Goal: Check status: Check status

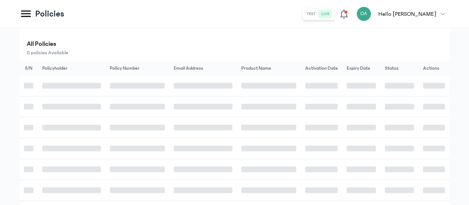
scroll to position [132, 0]
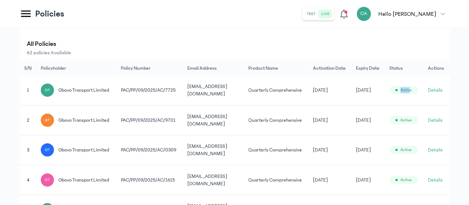
drag, startPoint x: 469, startPoint y: 102, endPoint x: 444, endPoint y: 105, distance: 24.4
click at [444, 105] on div "Filter by: all time Total Policies 62 Active 50 Pending 0 Expired 12 All Active…" at bounding box center [234, 165] width 469 height 539
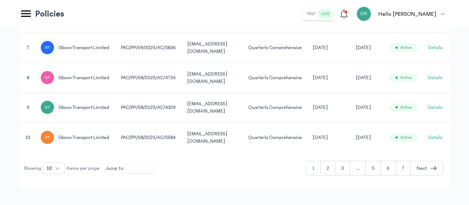
scroll to position [436, 0]
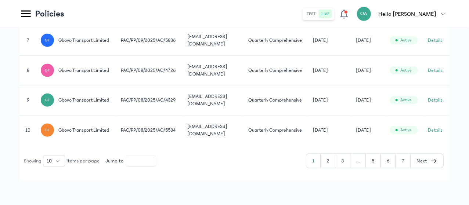
drag, startPoint x: 396, startPoint y: 112, endPoint x: 400, endPoint y: 220, distance: 107.7
click at [376, 161] on button "5" at bounding box center [373, 161] width 15 height 14
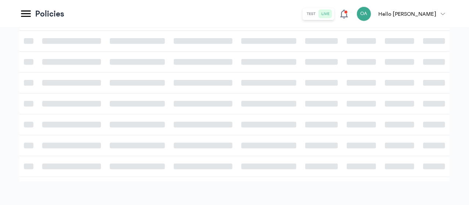
scroll to position [239, 0]
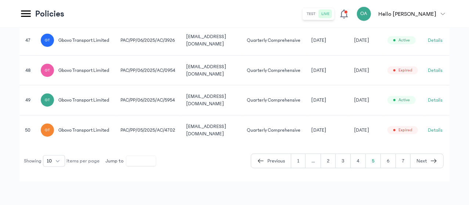
click at [383, 143] on td "[DATE]" at bounding box center [366, 130] width 33 height 30
click at [434, 97] on button "Details" at bounding box center [435, 100] width 15 height 7
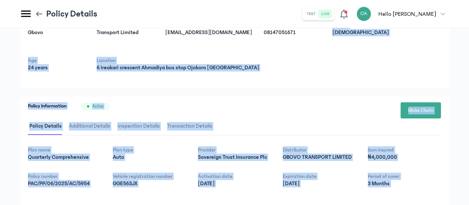
scroll to position [130, 0]
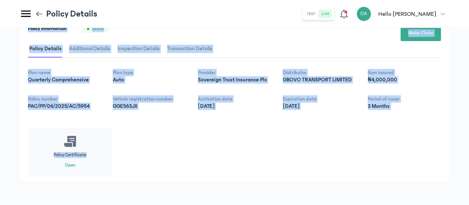
drag, startPoint x: 469, startPoint y: 116, endPoint x: 469, endPoint y: 207, distance: 90.4
click at [360, 175] on div "Plan name Quarterly Comprehensive Plan type Auto Provider Sovereign Trust Insur…" at bounding box center [234, 122] width 413 height 107
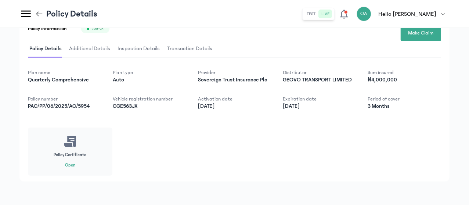
click at [75, 164] on button "Open" at bounding box center [70, 166] width 10 height 6
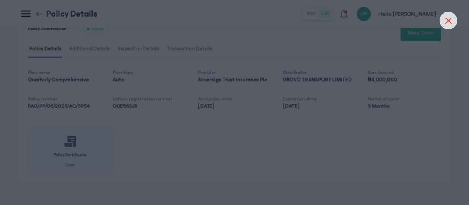
click at [453, 19] on div at bounding box center [449, 21] width 18 height 18
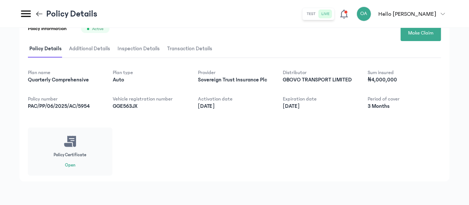
click at [75, 165] on button "Open" at bounding box center [70, 166] width 10 height 6
